Goal: Task Accomplishment & Management: Use online tool/utility

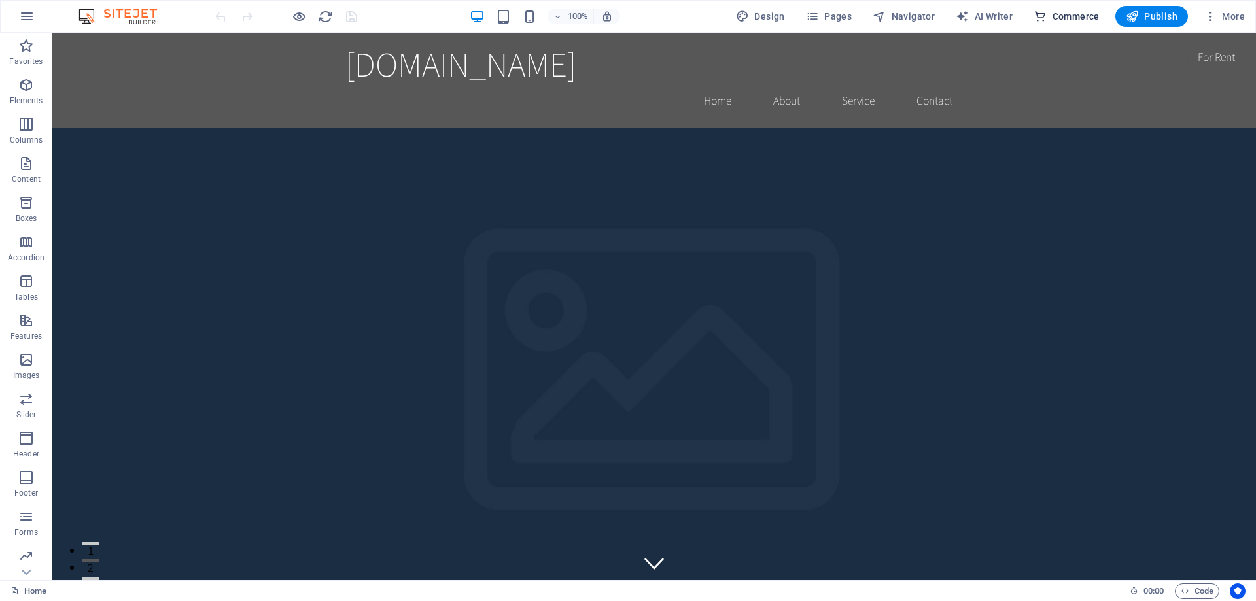
click at [1049, 14] on span "Commerce" at bounding box center [1066, 16] width 66 height 13
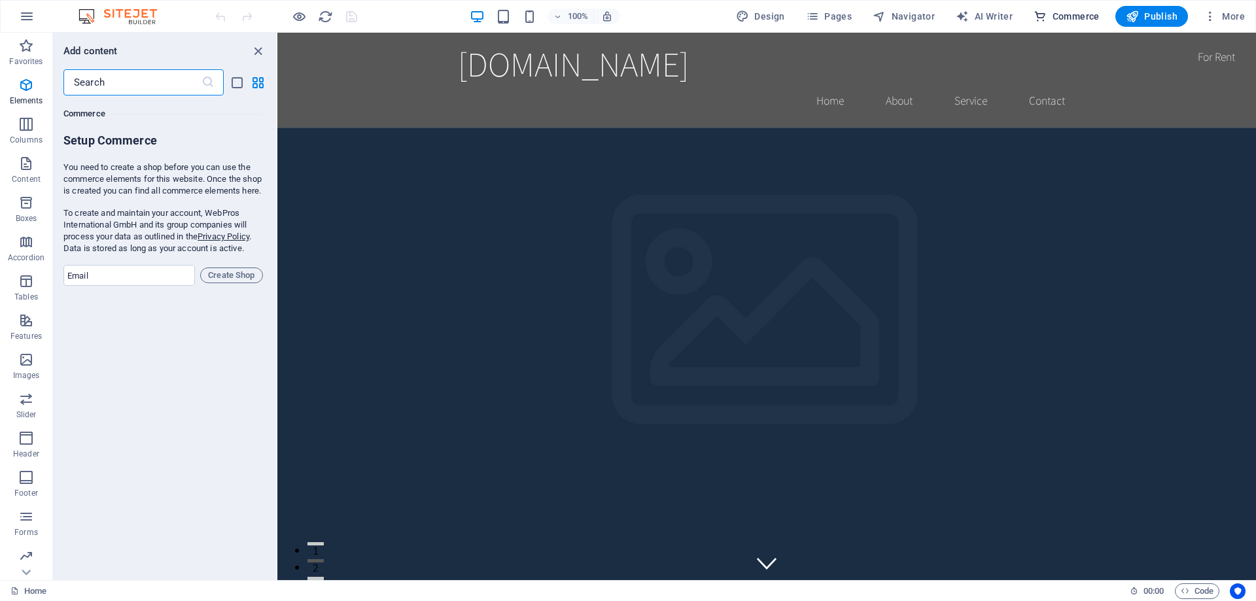
scroll to position [12604, 0]
click at [128, 283] on input "email" at bounding box center [128, 275] width 131 height 21
type input "[EMAIL_ADDRESS][DOMAIN_NAME]"
click at [248, 283] on span "Create Shop" at bounding box center [231, 276] width 51 height 16
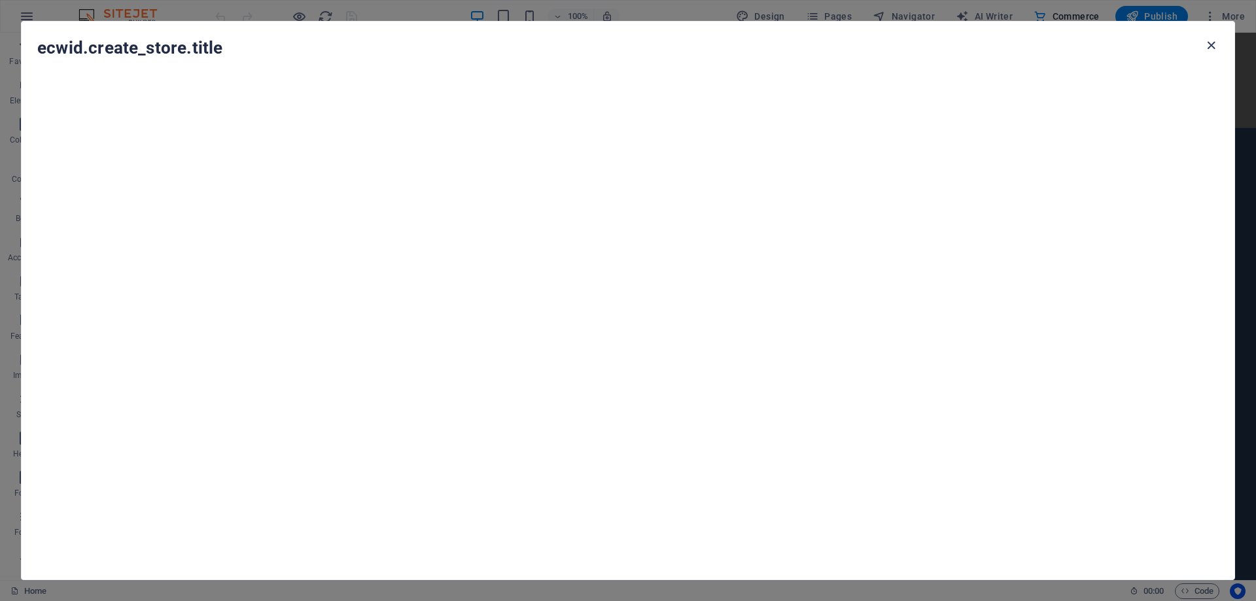
click at [1207, 44] on icon "button" at bounding box center [1210, 45] width 15 height 15
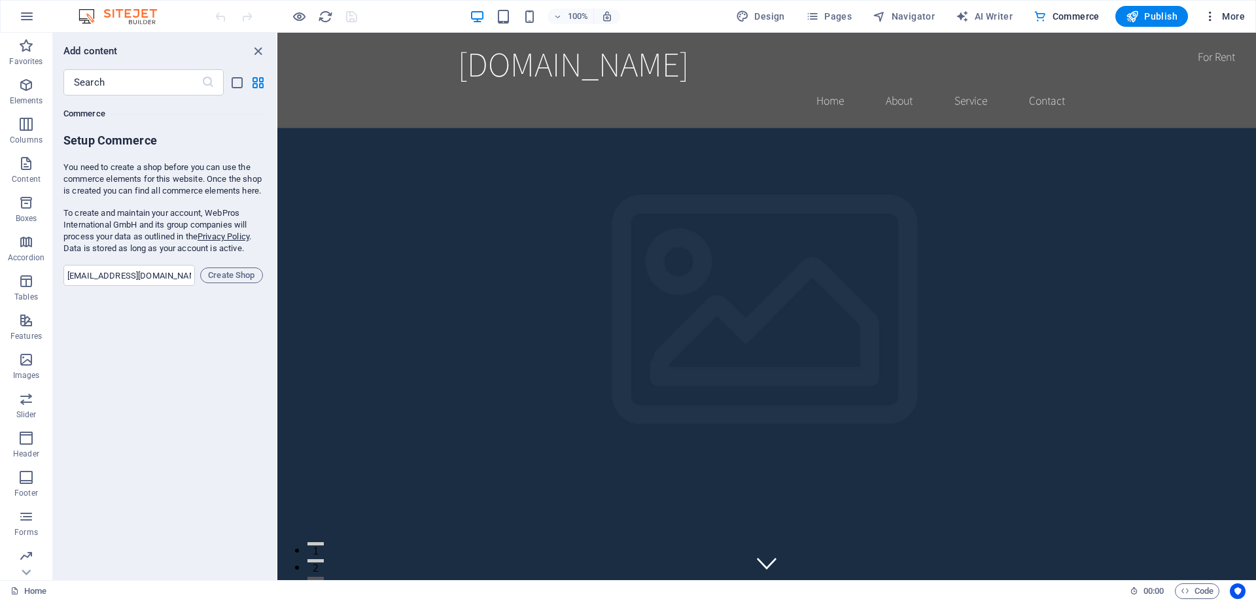
click at [1236, 22] on span "More" at bounding box center [1223, 16] width 41 height 13
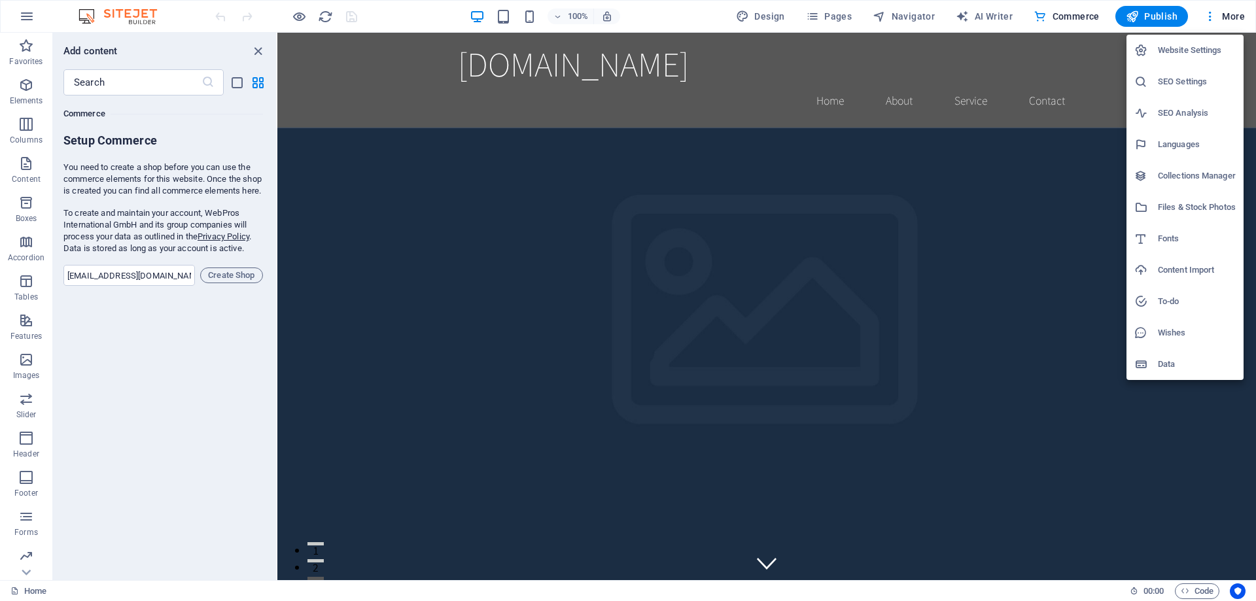
click at [254, 53] on div at bounding box center [628, 300] width 1256 height 601
